Goal: Information Seeking & Learning: Learn about a topic

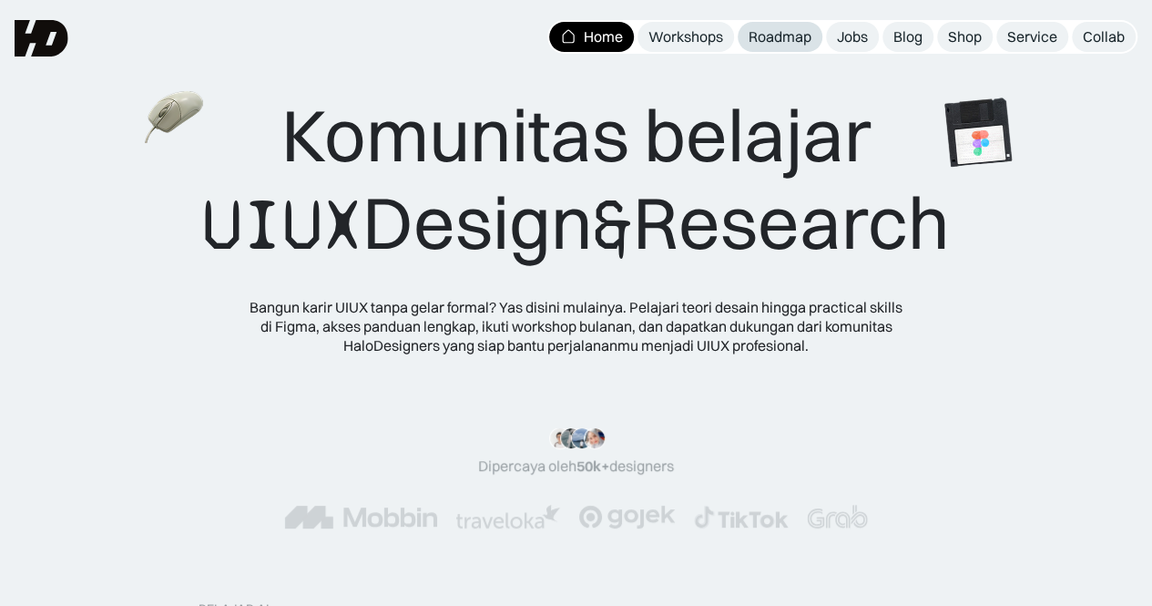
click at [743, 46] on link "Roadmap" at bounding box center [780, 37] width 85 height 30
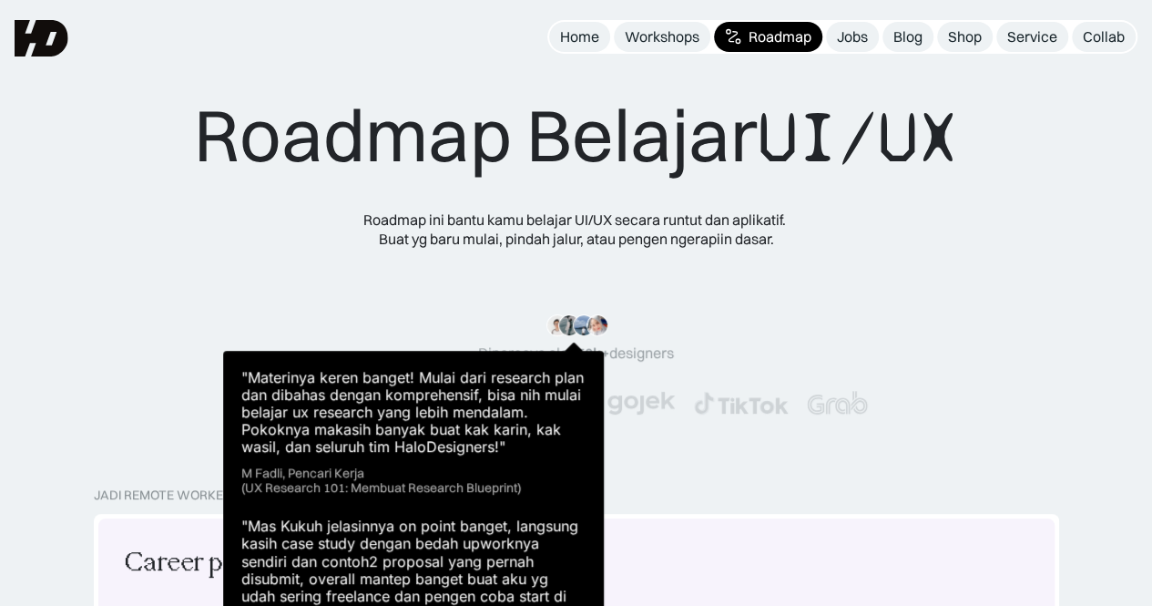
click at [561, 322] on img at bounding box center [569, 325] width 22 height 22
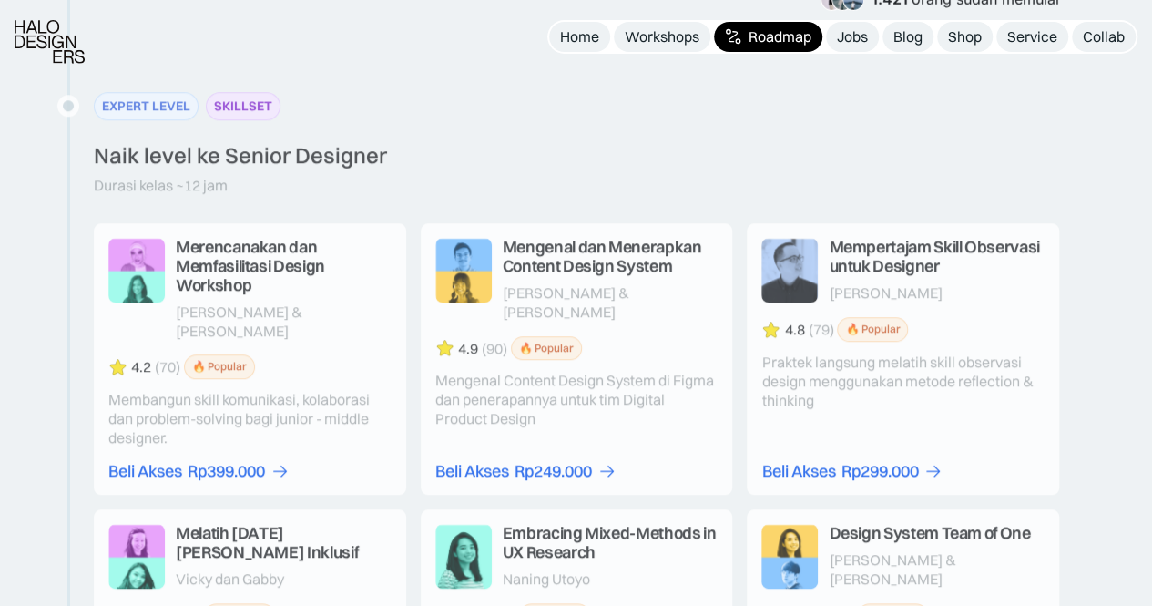
scroll to position [3188, 0]
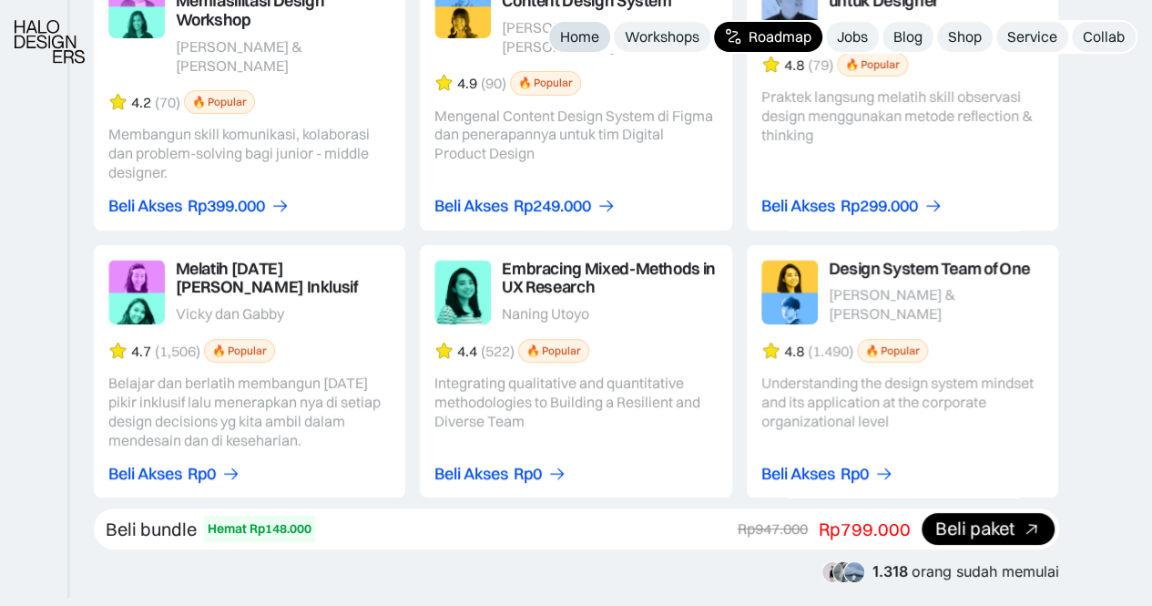
click at [581, 43] on div "Home" at bounding box center [579, 36] width 39 height 19
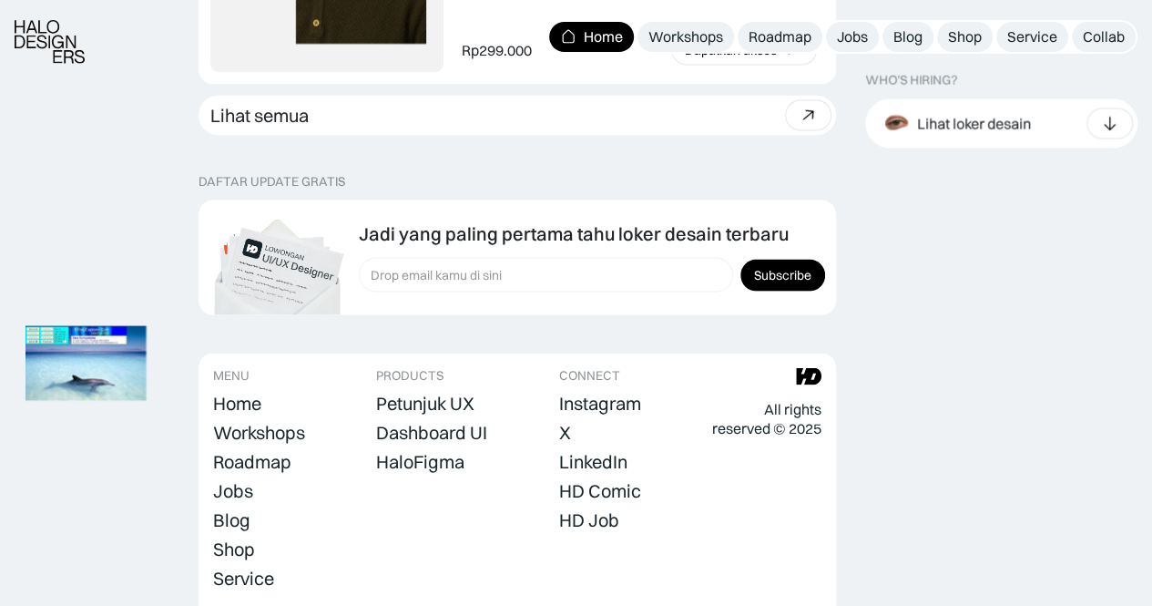
scroll to position [5290, 0]
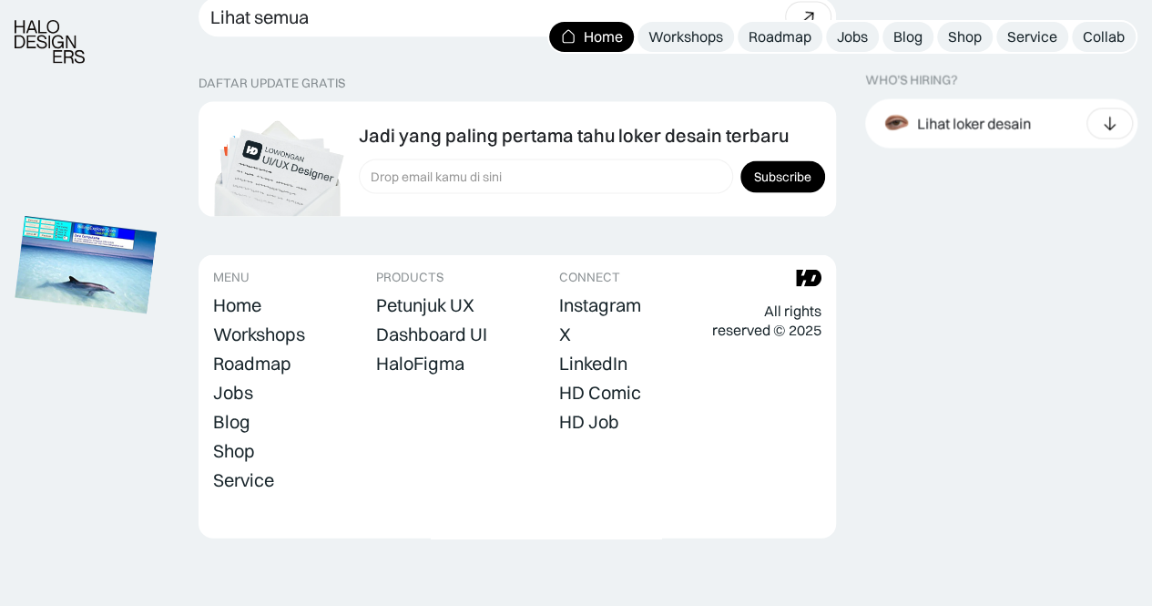
click at [146, 240] on img at bounding box center [86, 265] width 142 height 97
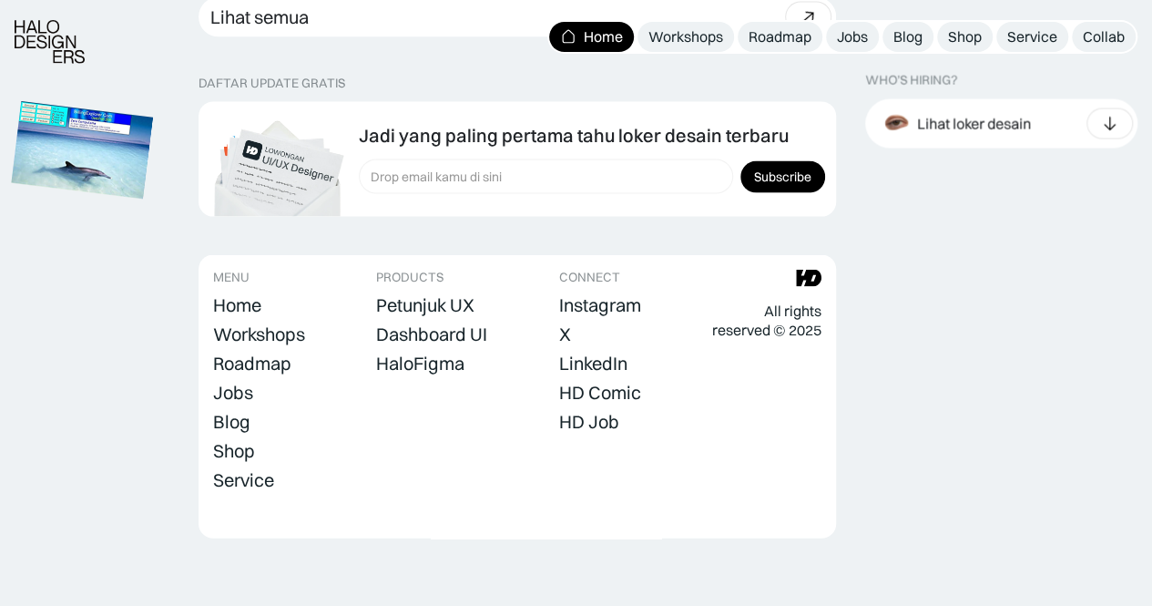
click at [154, 187] on img at bounding box center [83, 150] width 142 height 97
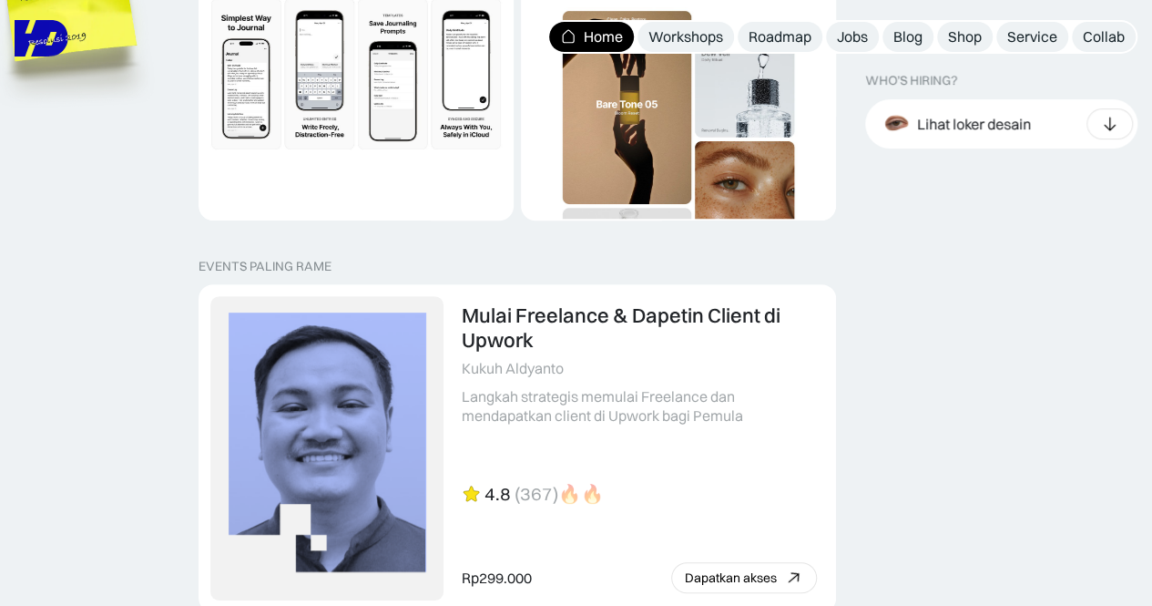
scroll to position [3468, 0]
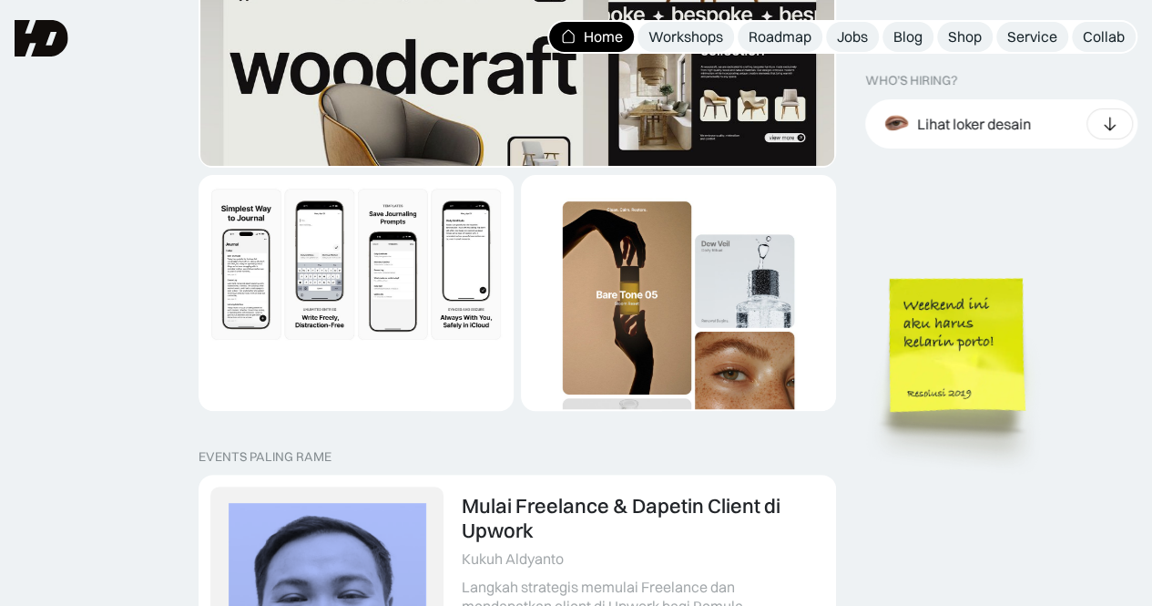
click at [1046, 368] on img at bounding box center [960, 372] width 207 height 224
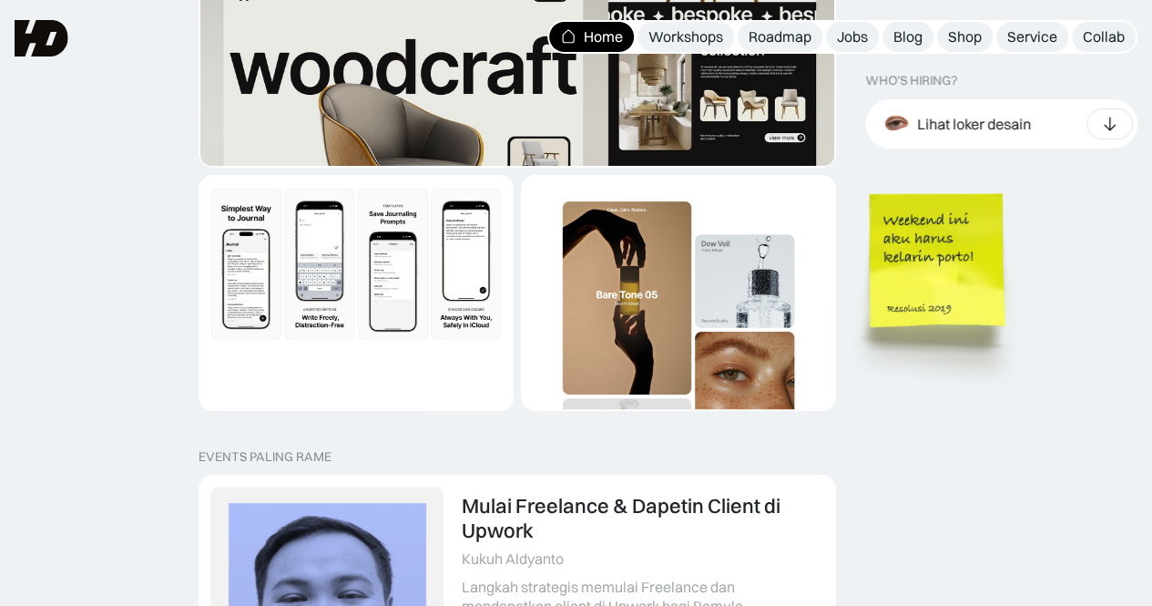
click at [1000, 288] on img at bounding box center [940, 289] width 207 height 224
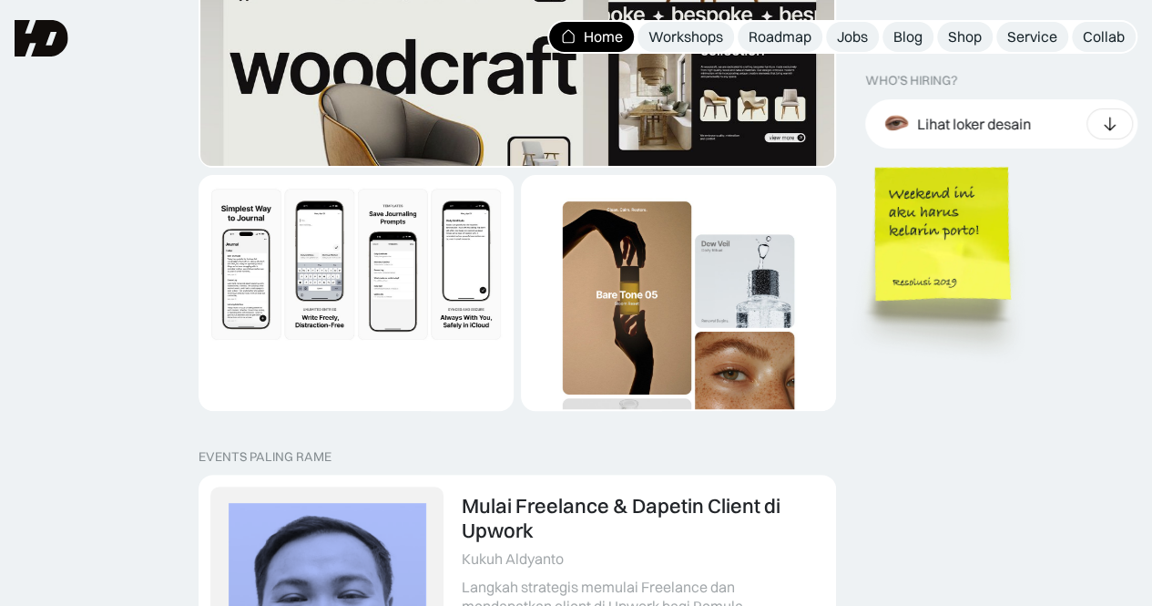
click at [1049, 326] on img at bounding box center [946, 261] width 207 height 224
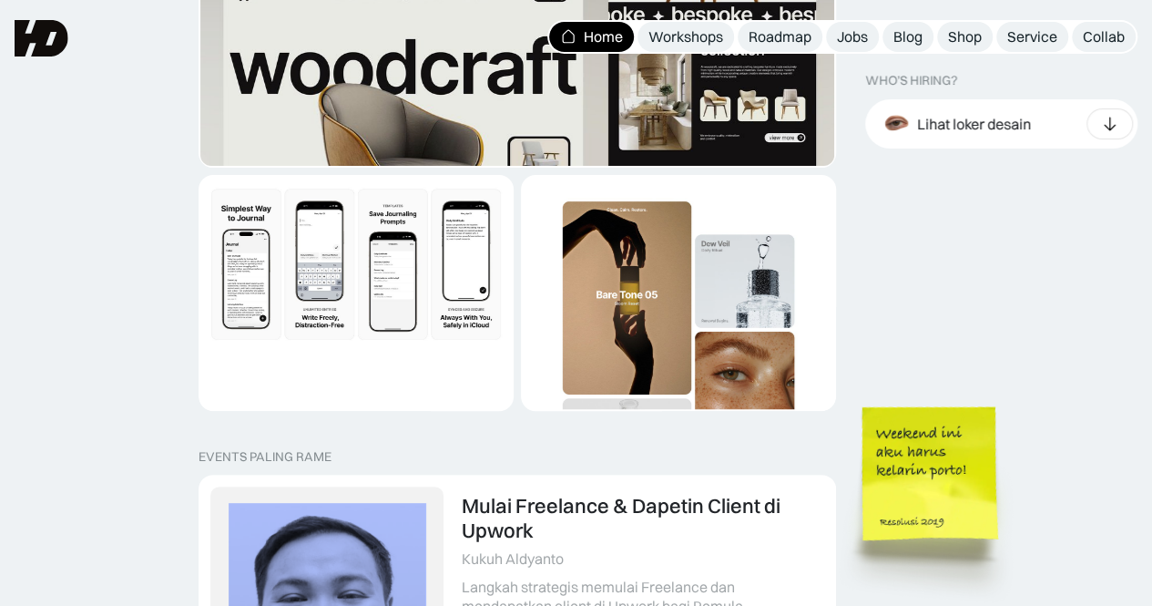
click at [1037, 496] on img at bounding box center [933, 501] width 207 height 224
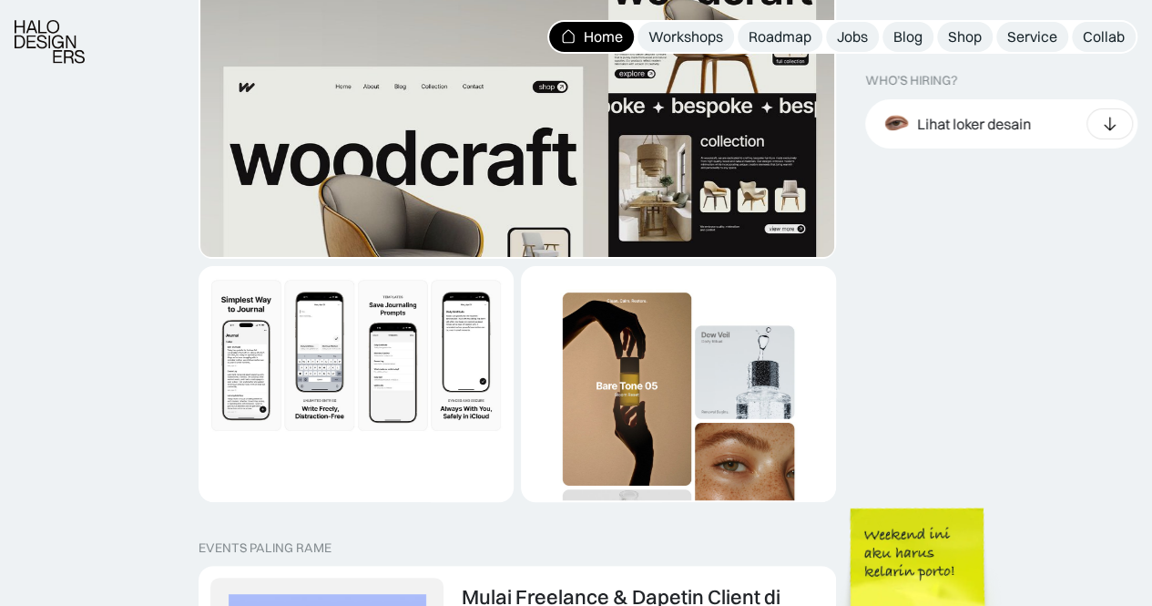
scroll to position [3924, 0]
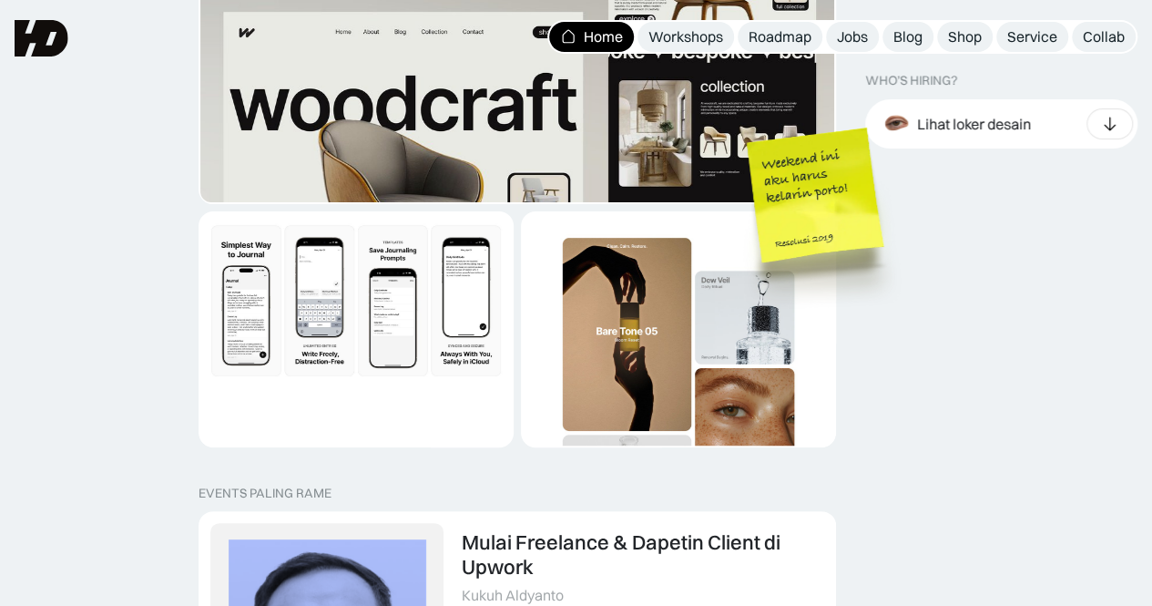
scroll to position [3377, 0]
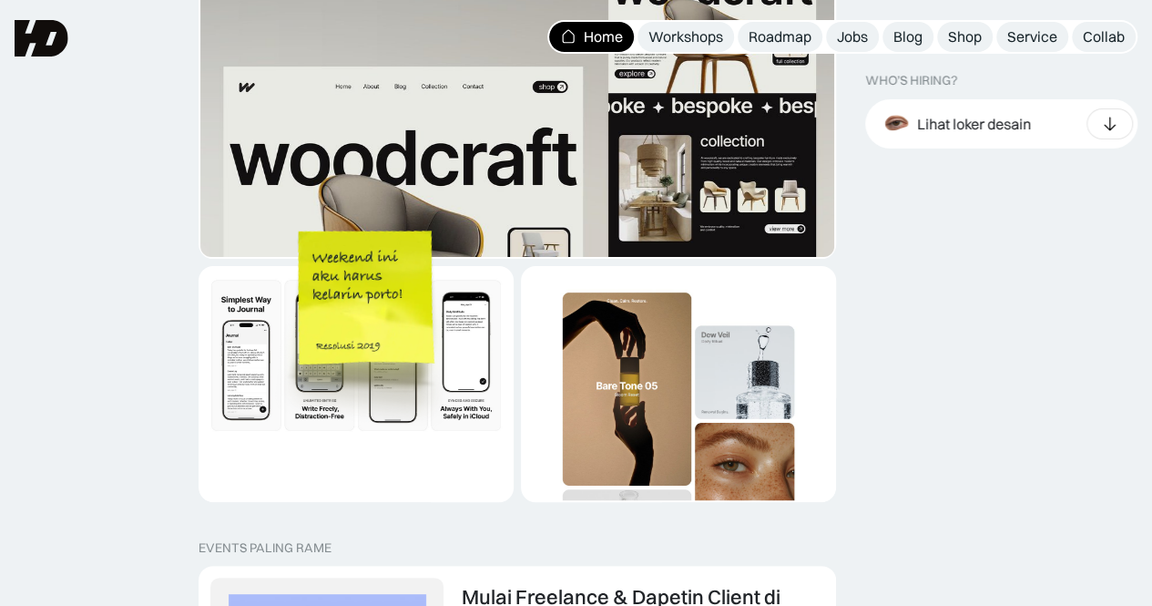
click at [452, 301] on img at bounding box center [369, 325] width 207 height 224
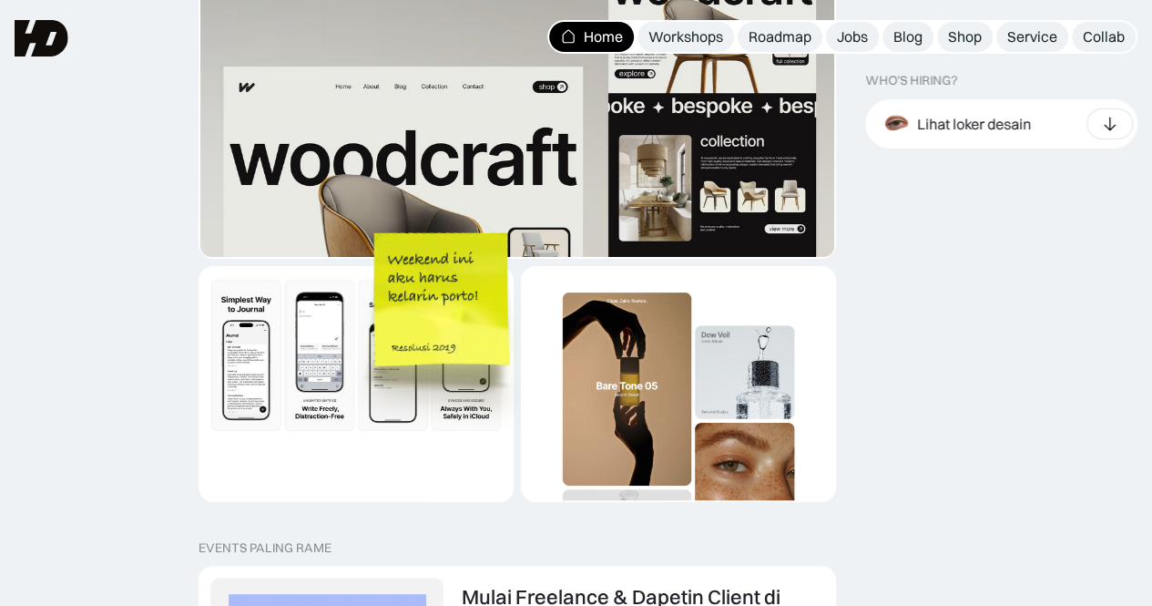
click at [519, 309] on img at bounding box center [445, 328] width 207 height 224
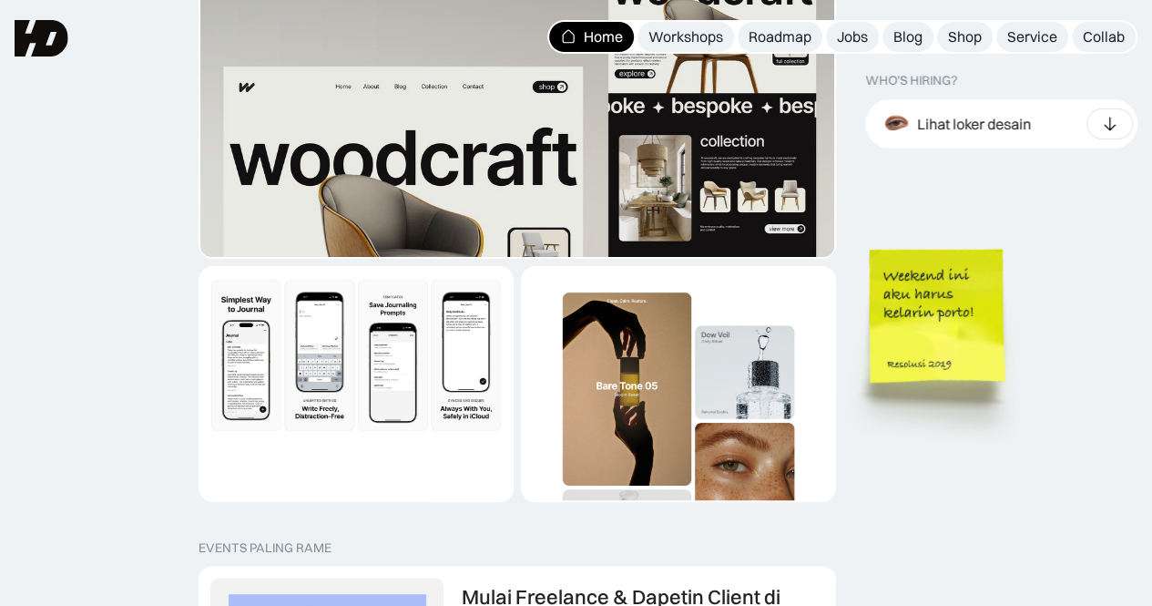
click at [1015, 330] on img at bounding box center [940, 343] width 207 height 224
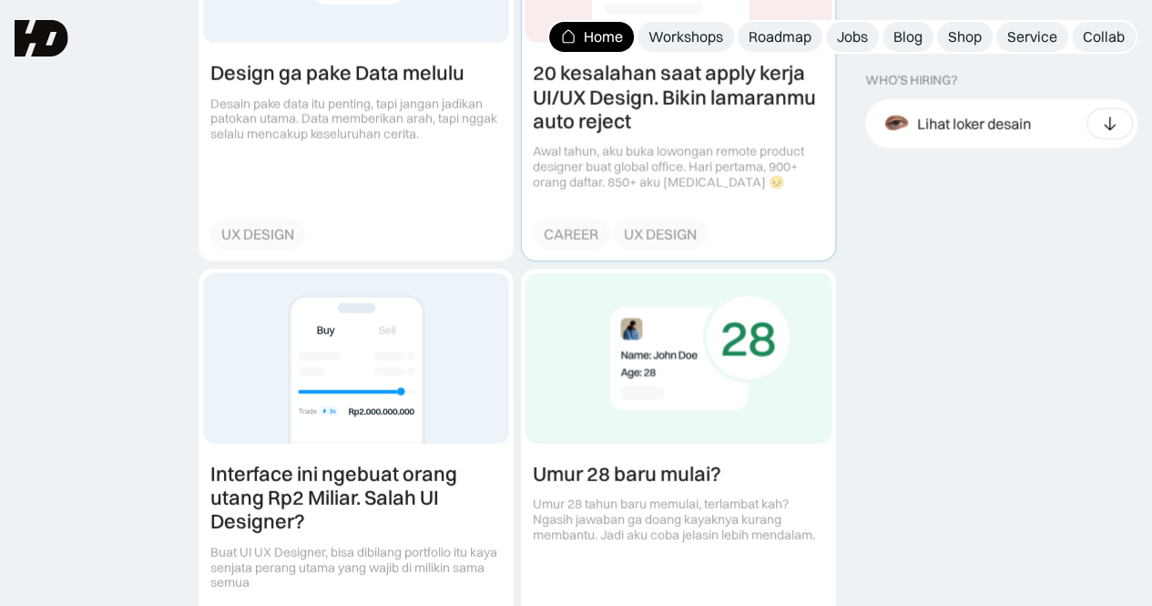
scroll to position [2011, 0]
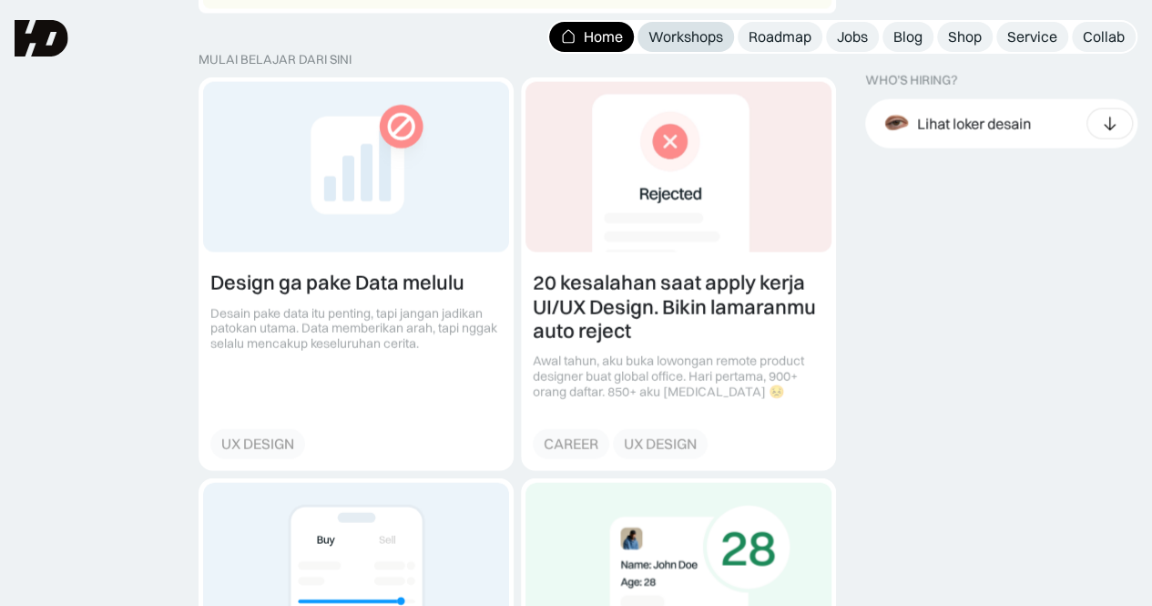
click at [687, 36] on div "Workshops" at bounding box center [685, 36] width 75 height 19
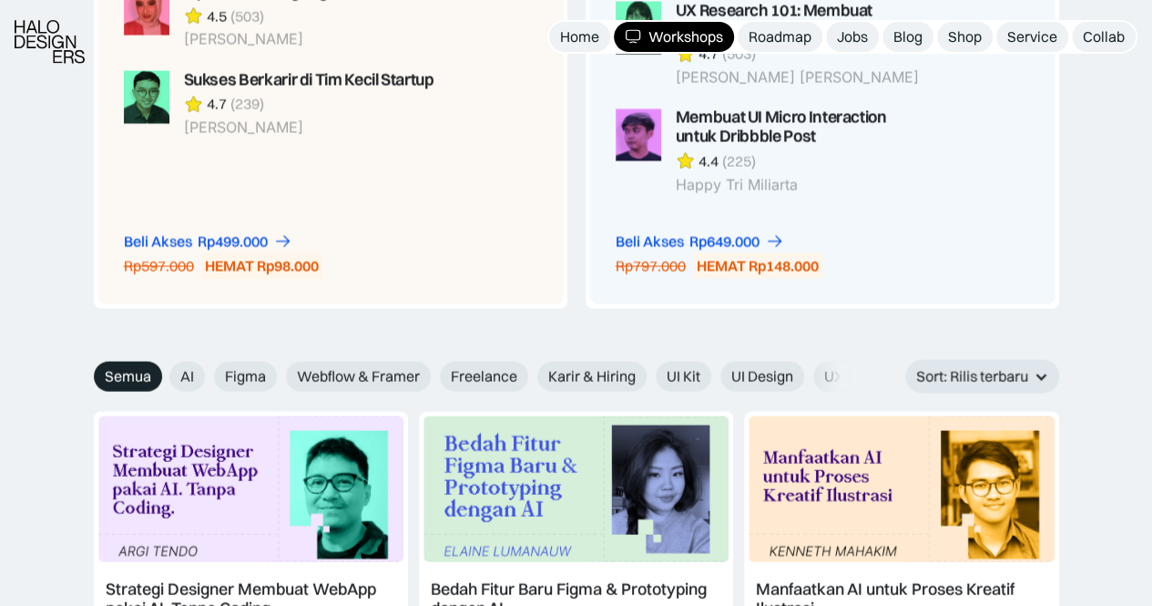
scroll to position [1913, 0]
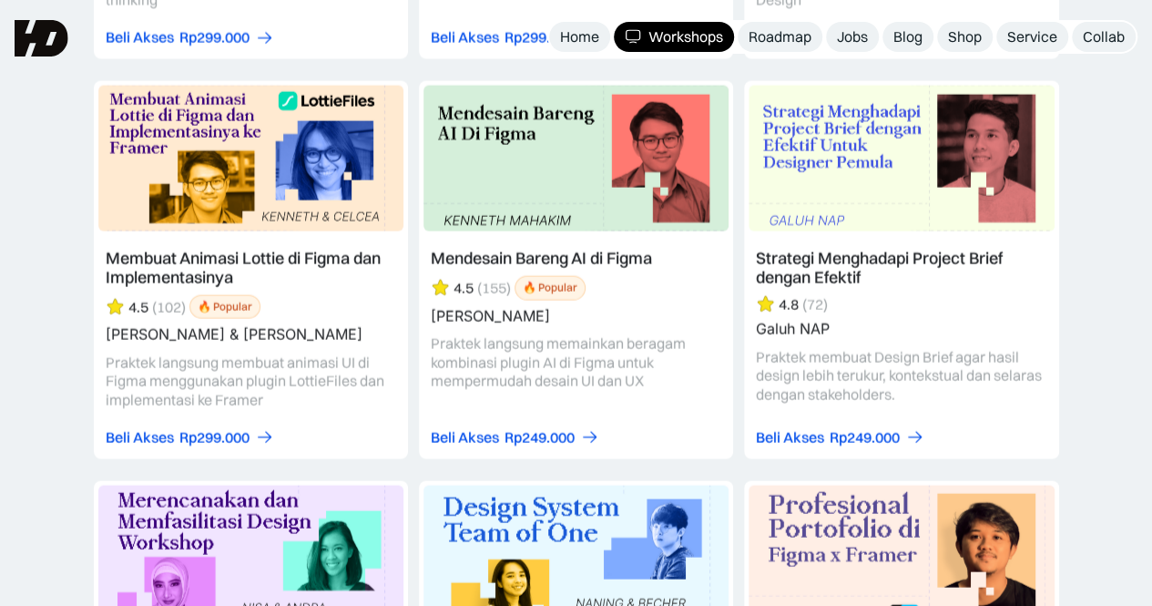
scroll to position [4652, 0]
